Goal: Navigation & Orientation: Find specific page/section

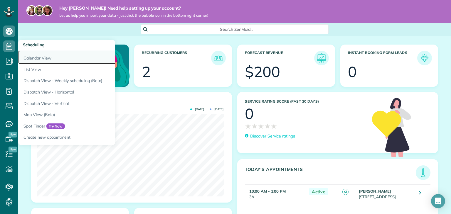
click at [38, 59] on link "Calendar View" at bounding box center [91, 58] width 147 height 14
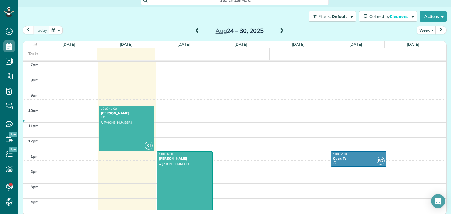
scroll to position [31, 0]
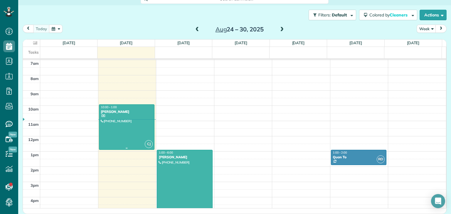
click at [132, 127] on div at bounding box center [126, 127] width 55 height 45
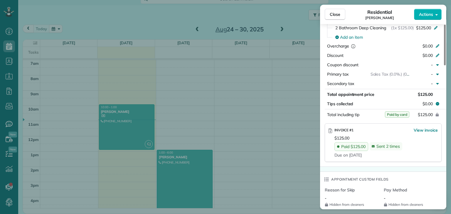
scroll to position [324, 0]
